Goal: Navigation & Orientation: Find specific page/section

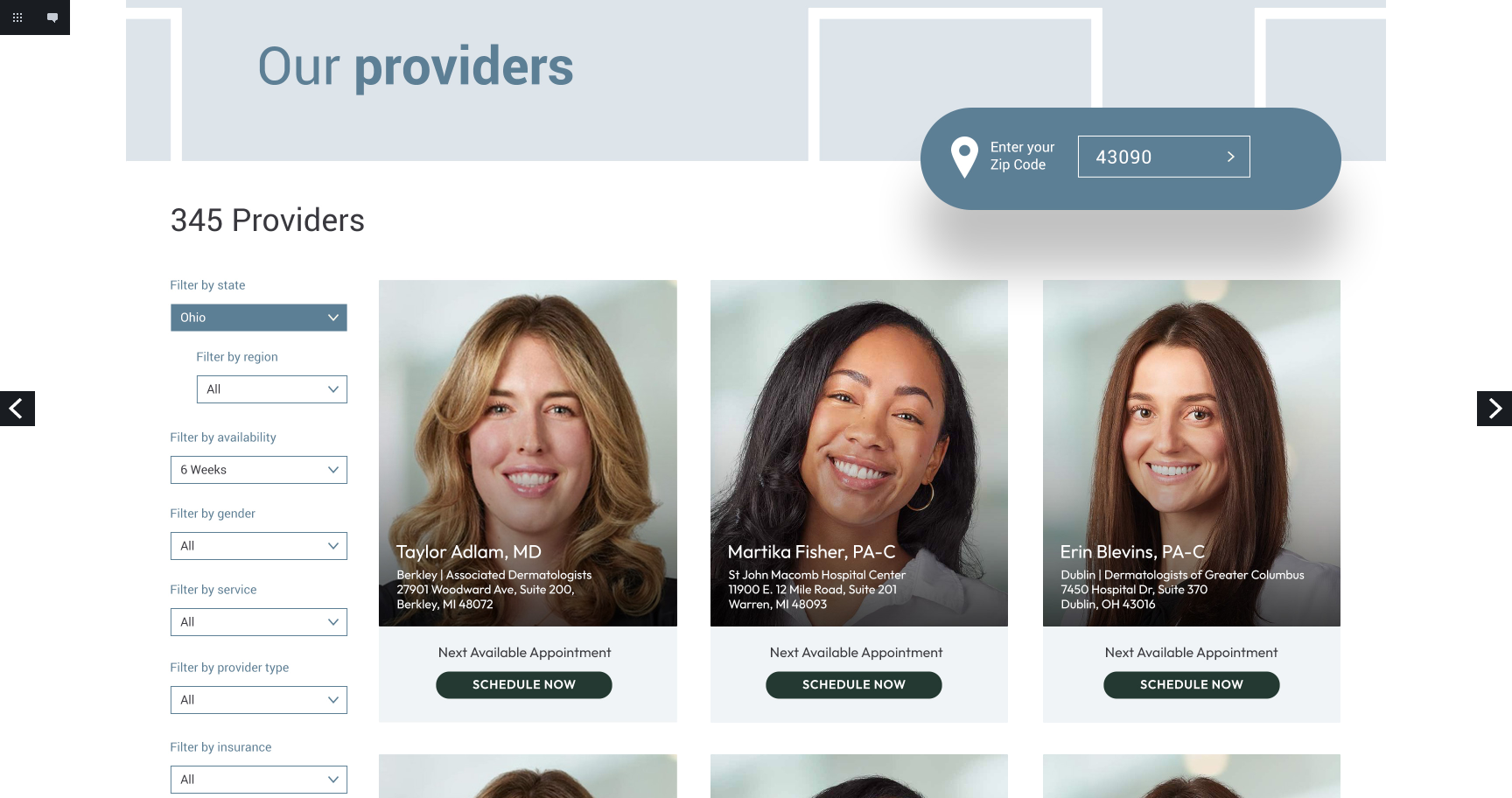
scroll to position [201, 0]
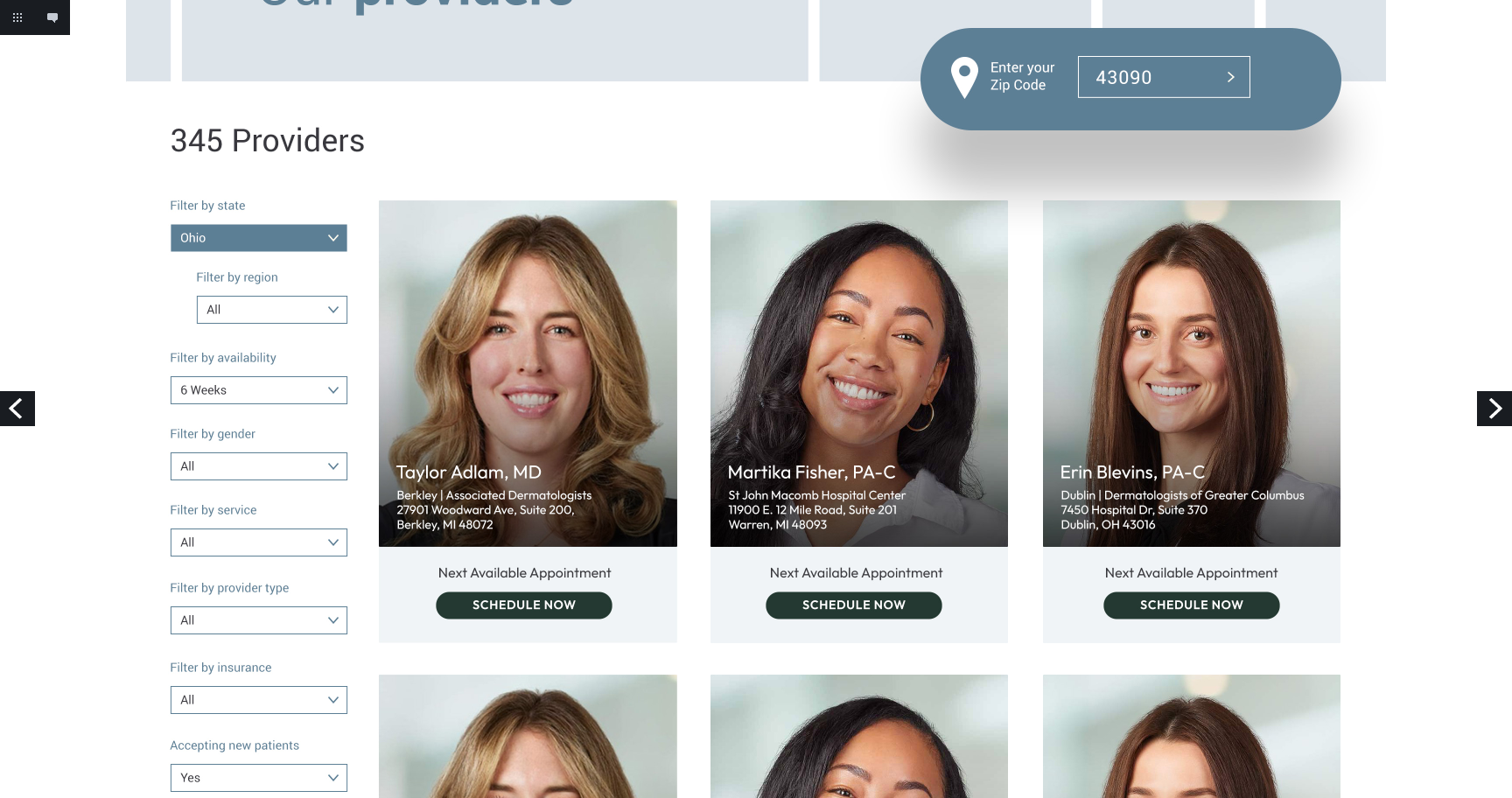
click at [1493, 410] on link "Next" at bounding box center [1495, 409] width 35 height 35
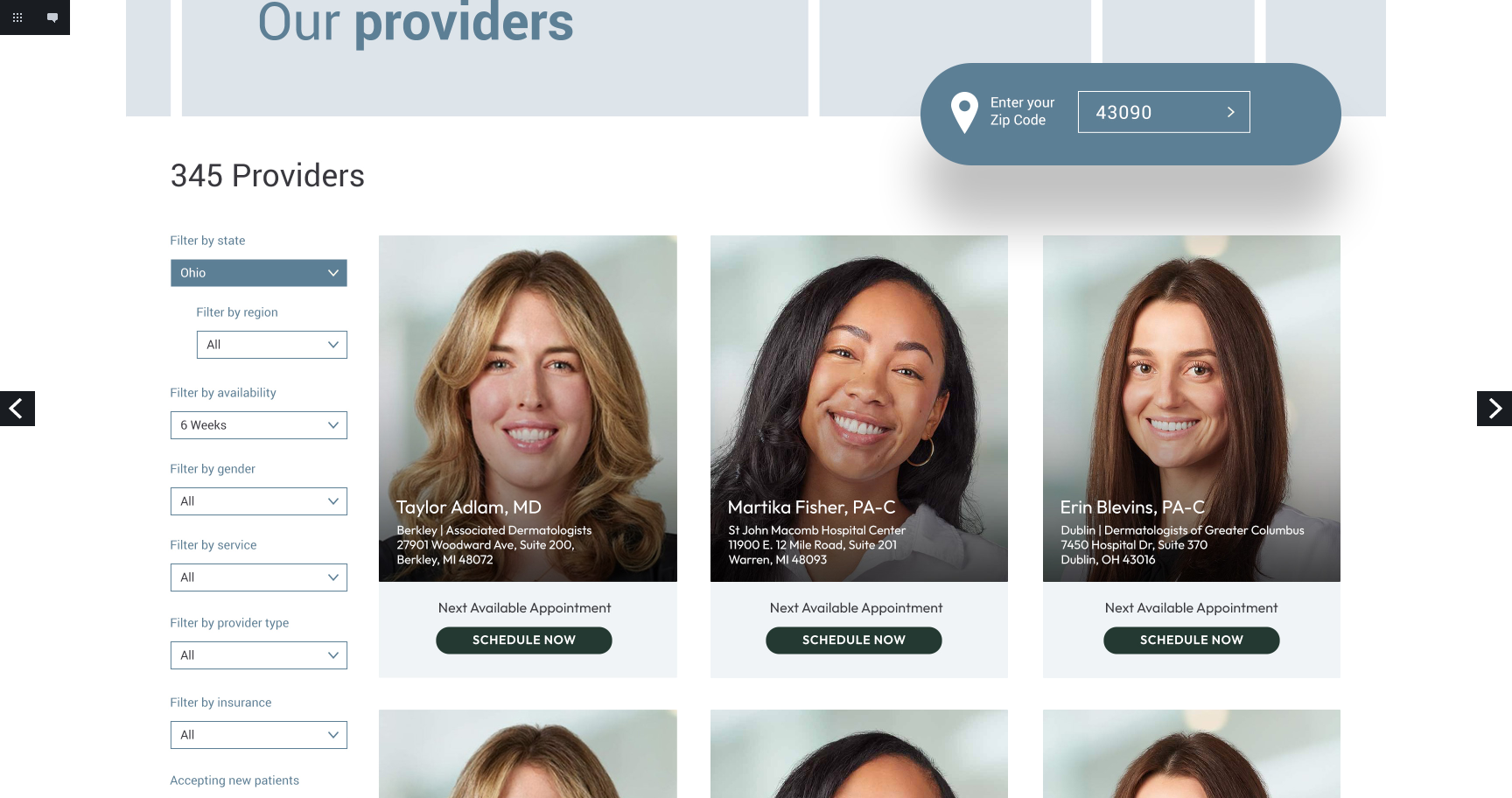
scroll to position [170, 0]
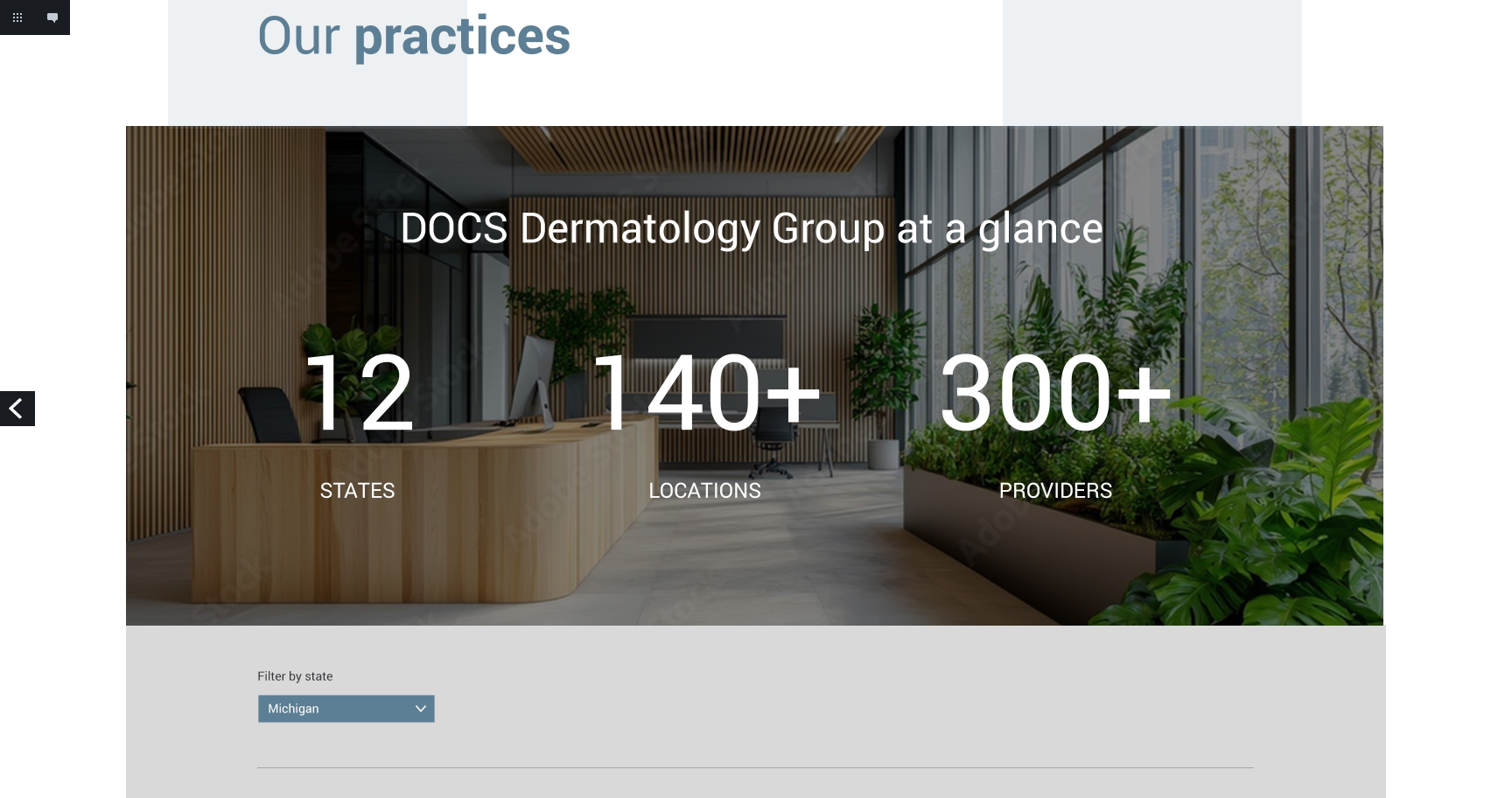
scroll to position [115, 0]
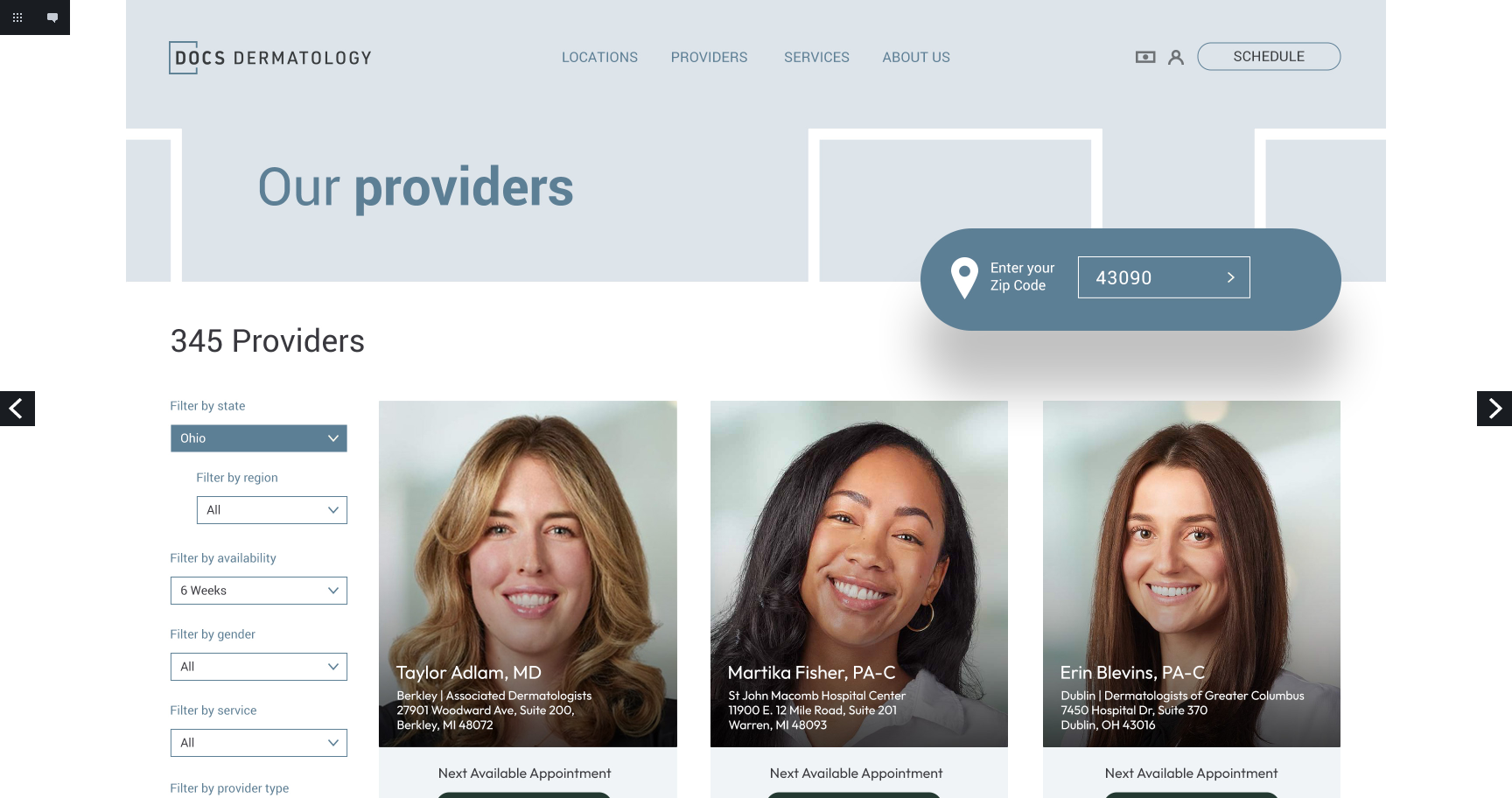
click at [1490, 414] on link "Next" at bounding box center [1495, 409] width 35 height 35
